Goal: Information Seeking & Learning: Learn about a topic

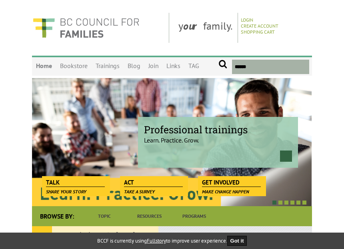
click at [253, 64] on input "text" at bounding box center [270, 67] width 77 height 14
click at [218, 60] on input "submit" at bounding box center [222, 67] width 9 height 14
type input "*********"
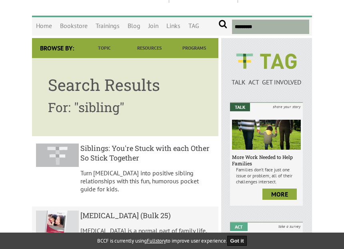
scroll to position [80, 0]
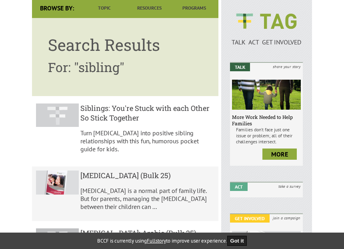
click at [103, 118] on h5 "Siblings: You're Stuck with each Other So Stick Together" at bounding box center [147, 112] width 134 height 19
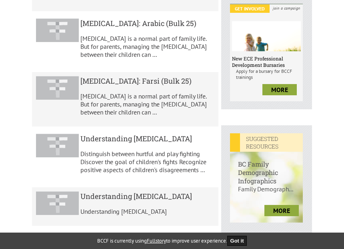
scroll to position [0, 0]
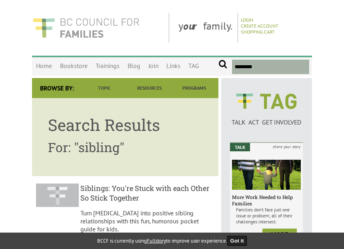
click at [89, 26] on img at bounding box center [86, 28] width 108 height 30
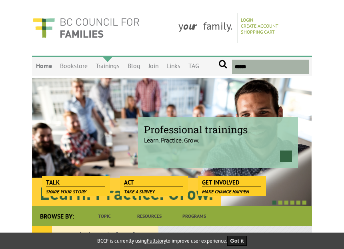
click at [103, 66] on link "Trainings" at bounding box center [108, 66] width 32 height 19
